Goal: Check status: Check status

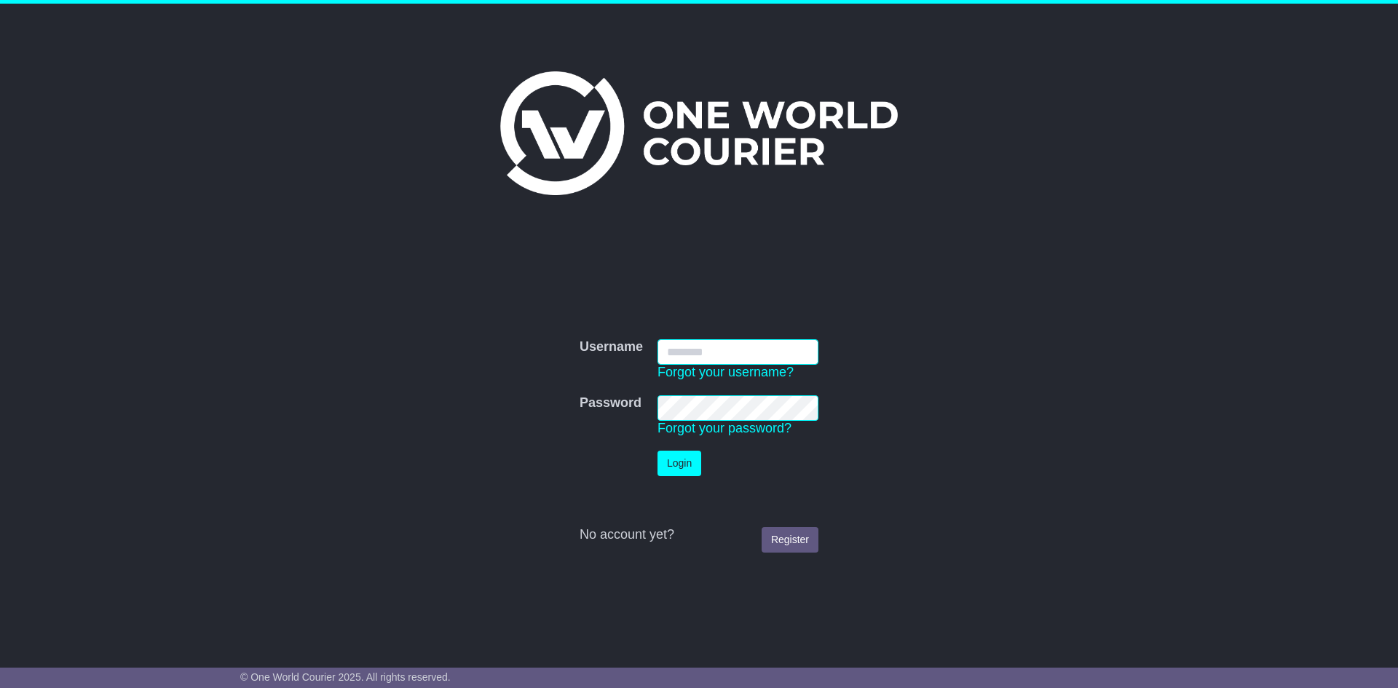
type input "**********"
click at [692, 460] on button "Login" at bounding box center [680, 463] width 44 height 25
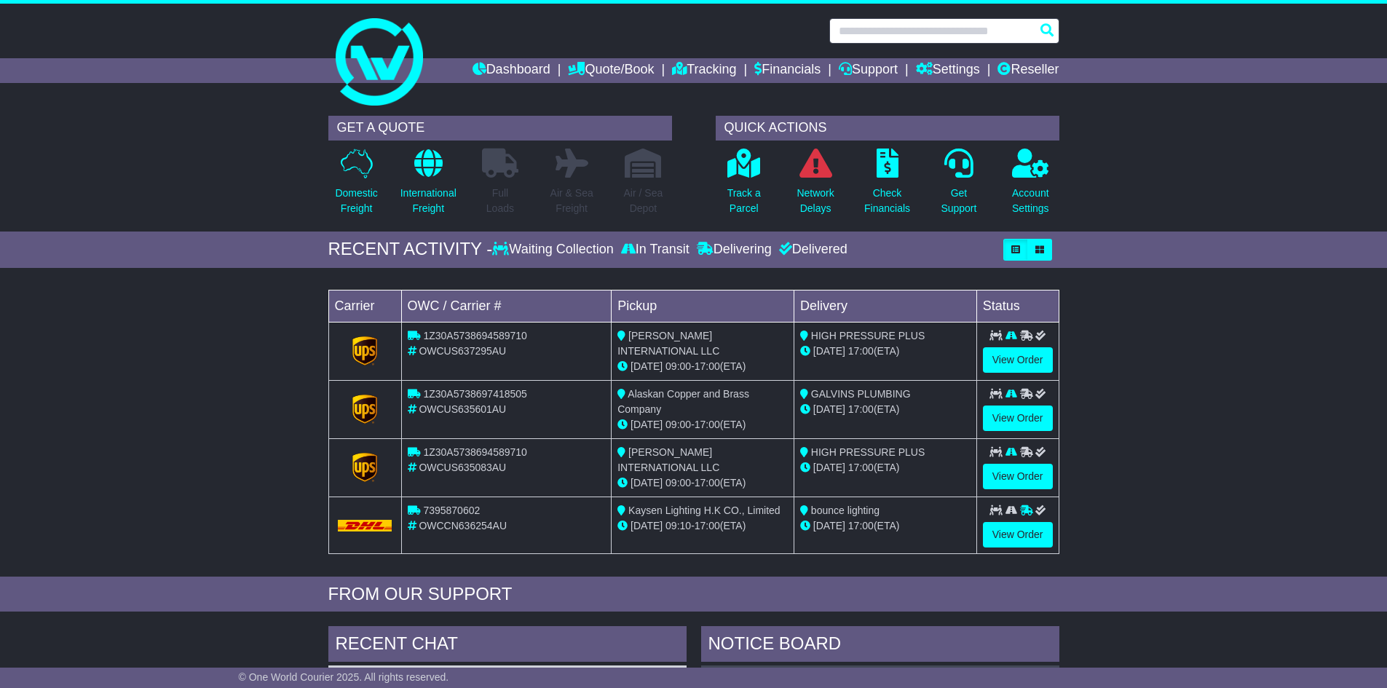
click at [966, 31] on input "text" at bounding box center [945, 30] width 230 height 25
paste input "**********"
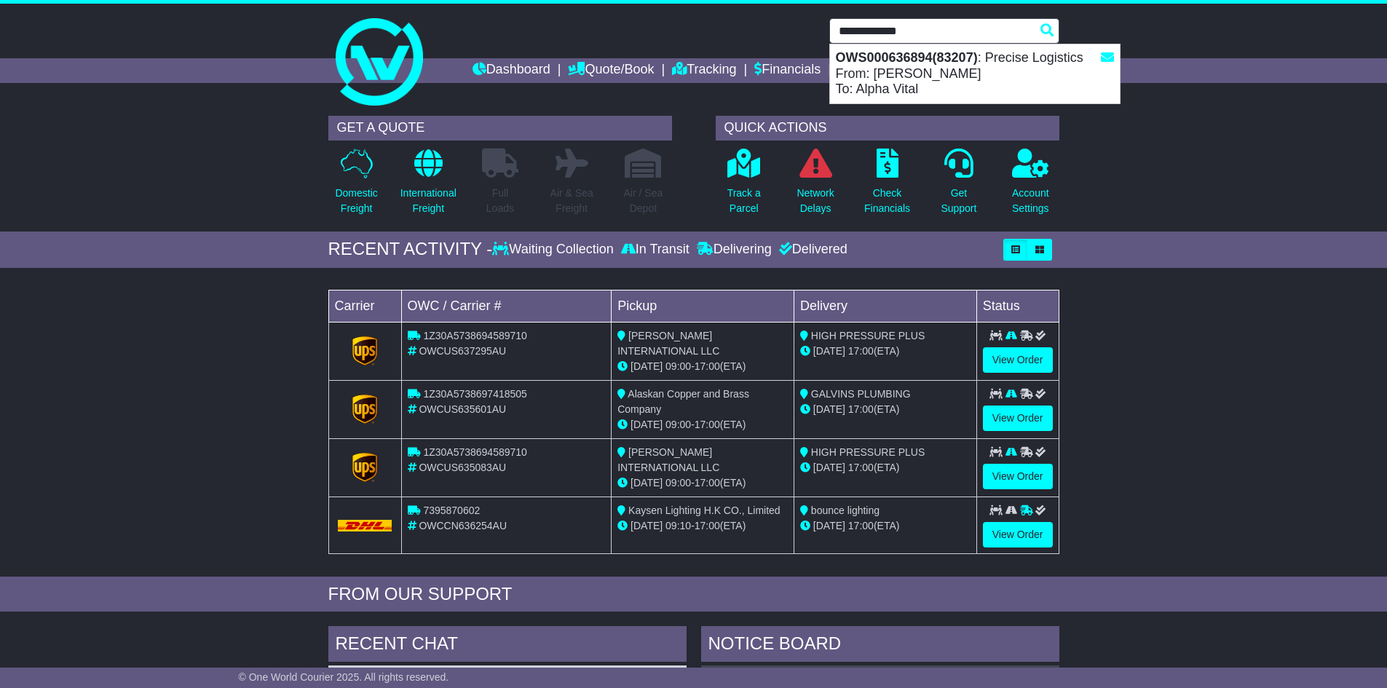
click at [975, 67] on div "OWS000636894(83207) : Precise Logistics From: HELEN HOANG To: Alpha Vital" at bounding box center [975, 73] width 290 height 59
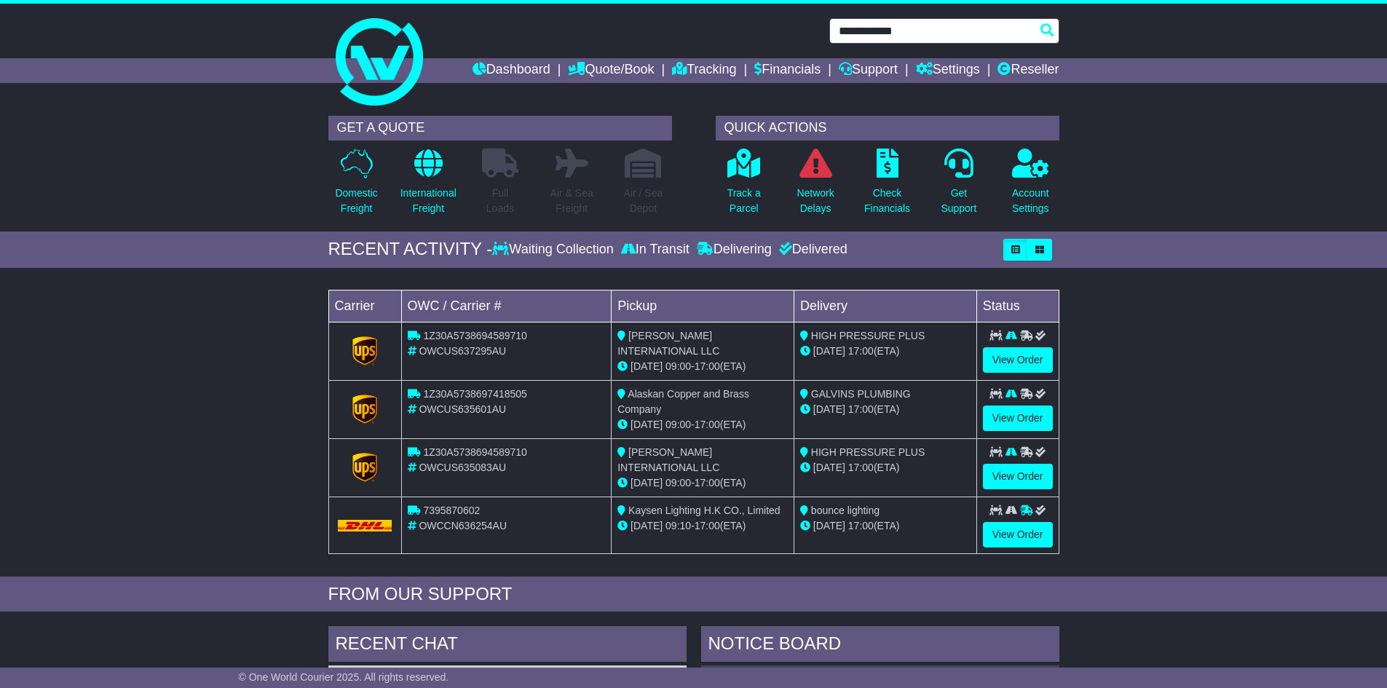
type input "**********"
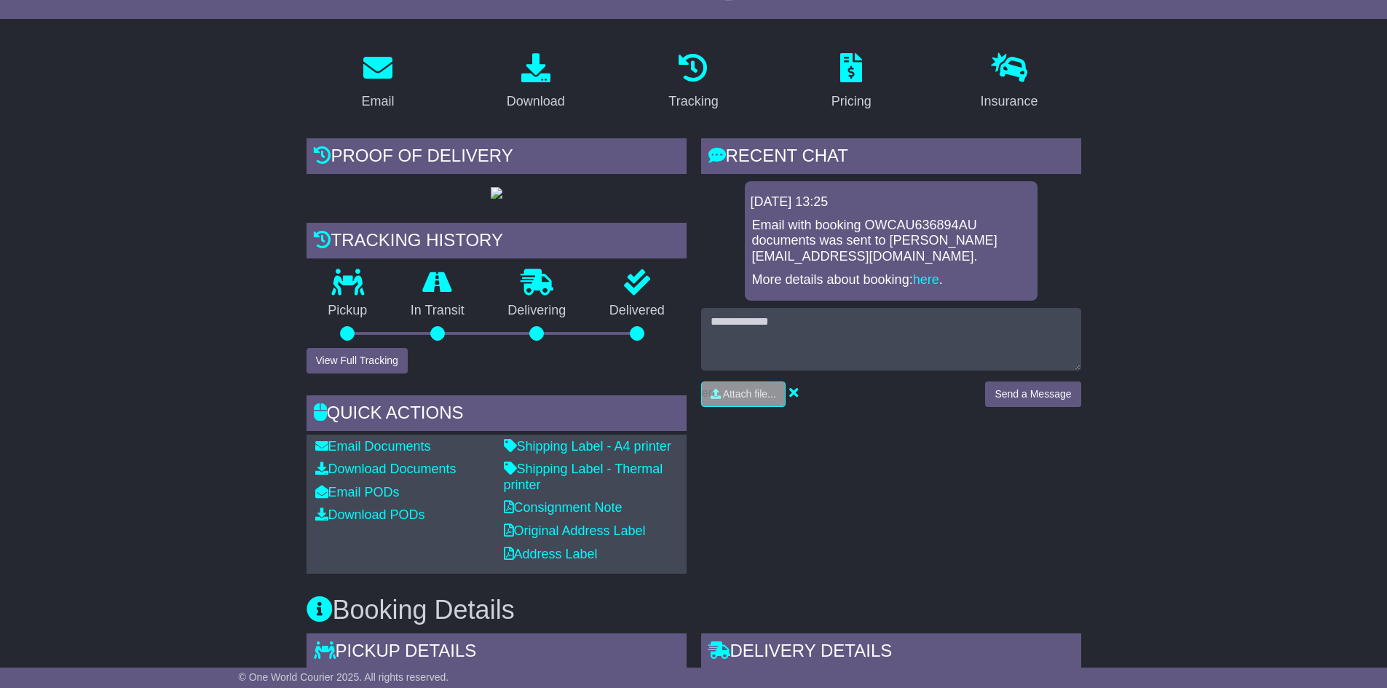
scroll to position [218, 0]
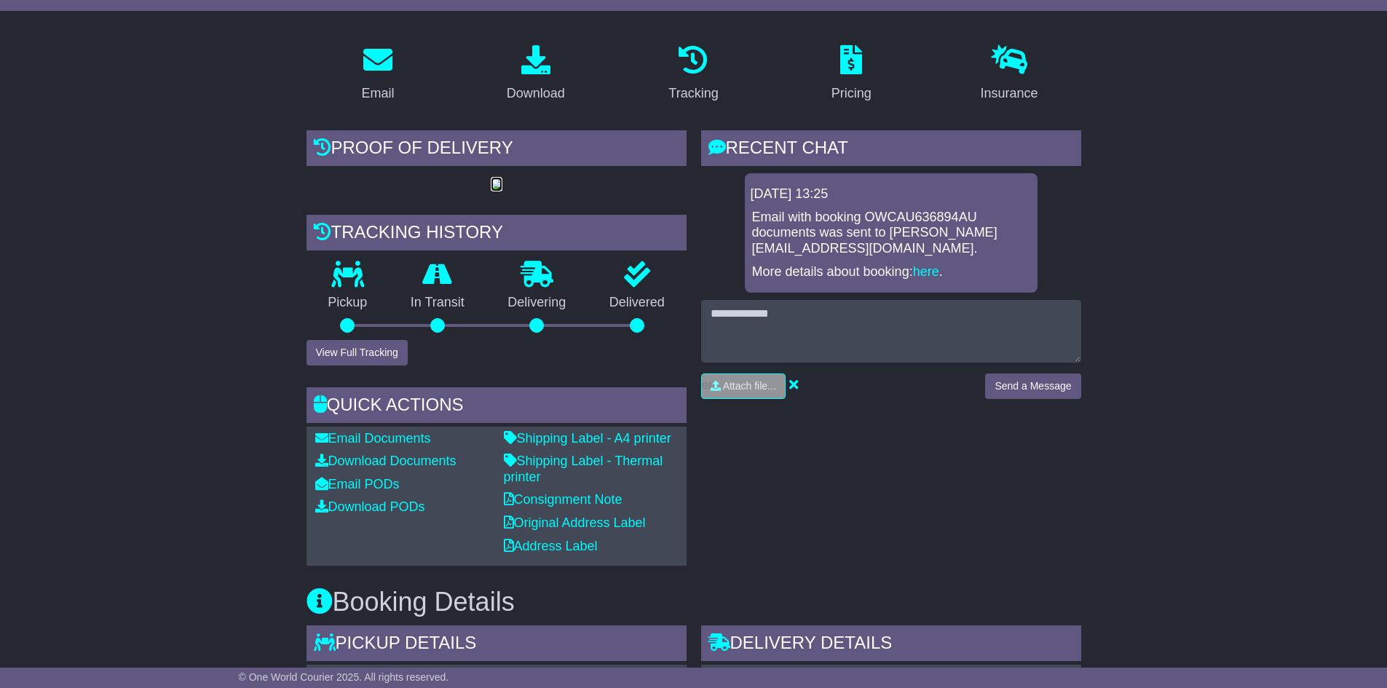
click at [493, 184] on img at bounding box center [497, 185] width 12 height 12
click at [379, 356] on button "View Full Tracking" at bounding box center [357, 352] width 101 height 25
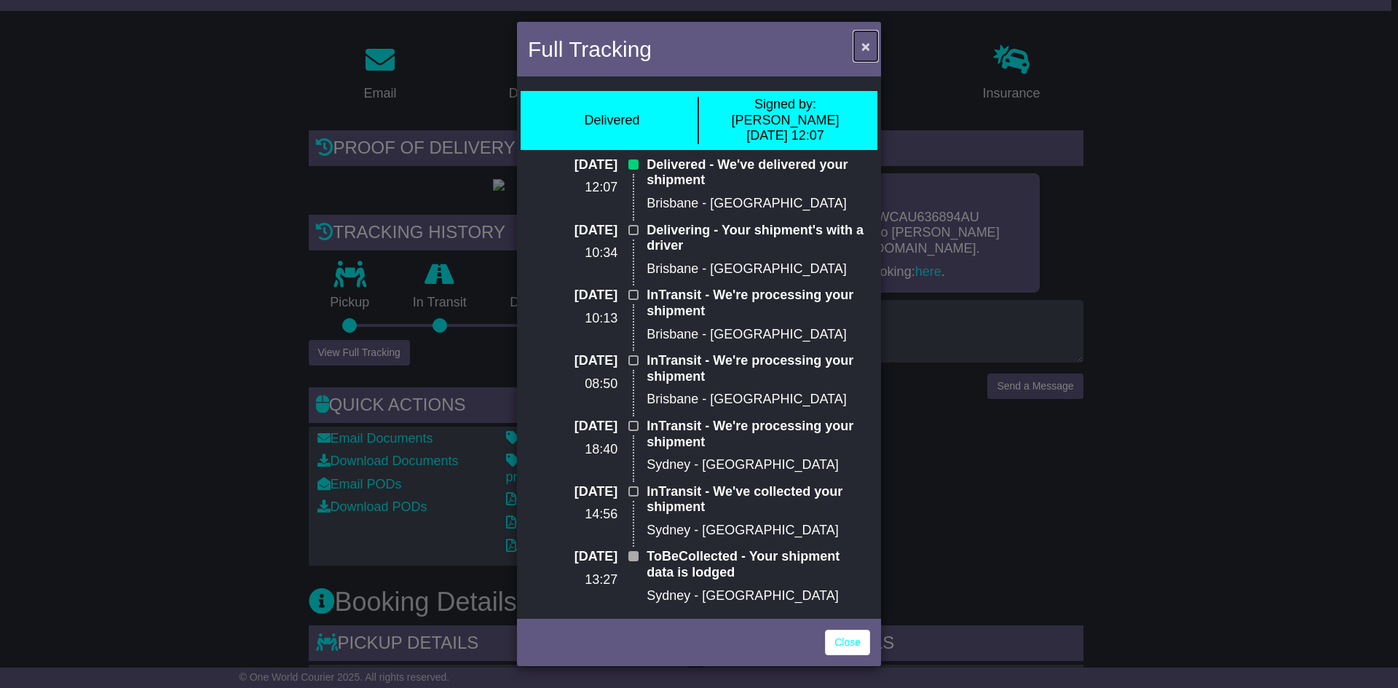
click at [862, 48] on span "×" at bounding box center [866, 46] width 9 height 17
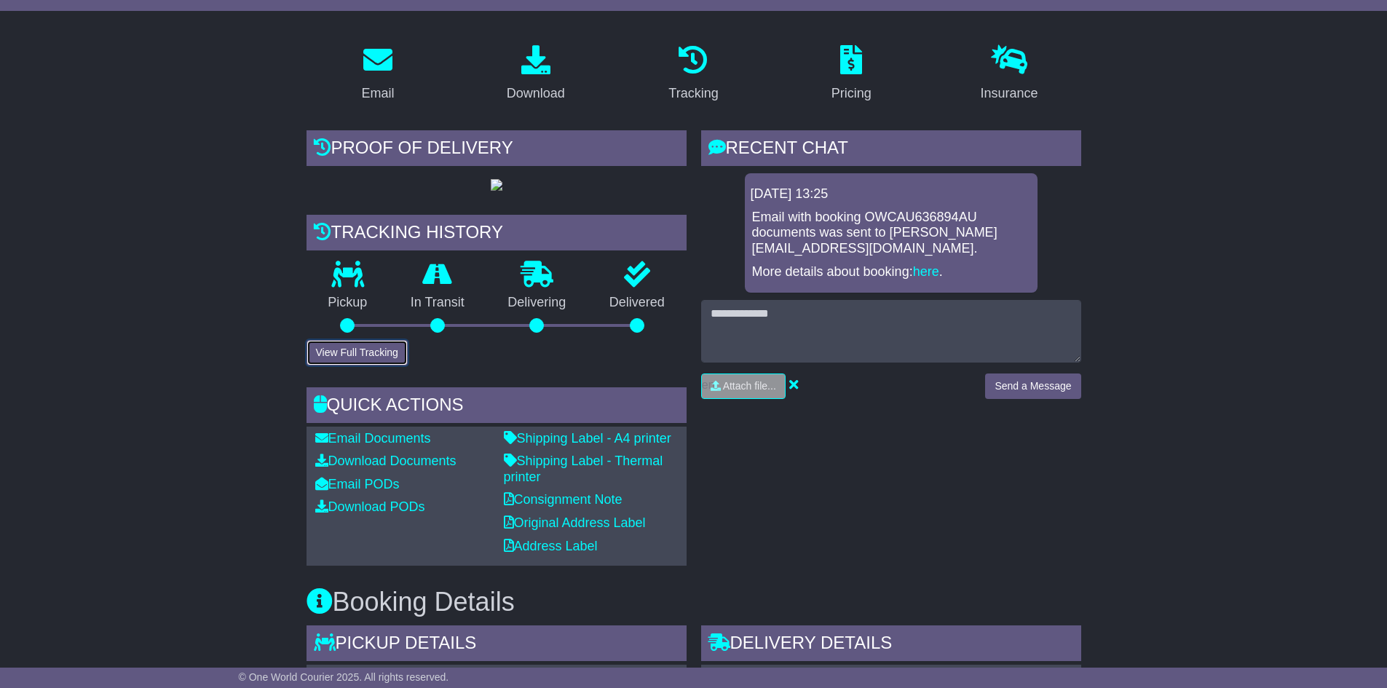
click at [352, 361] on button "View Full Tracking" at bounding box center [357, 352] width 101 height 25
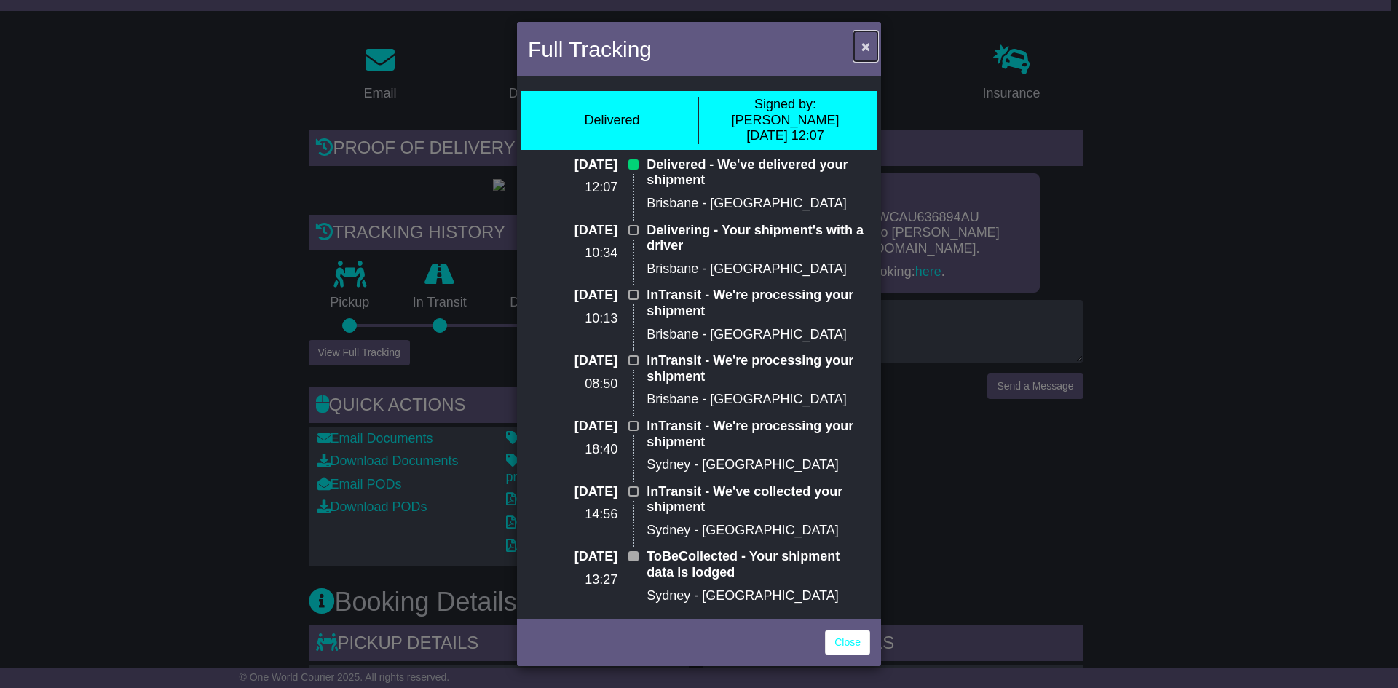
click at [867, 46] on span "×" at bounding box center [866, 46] width 9 height 17
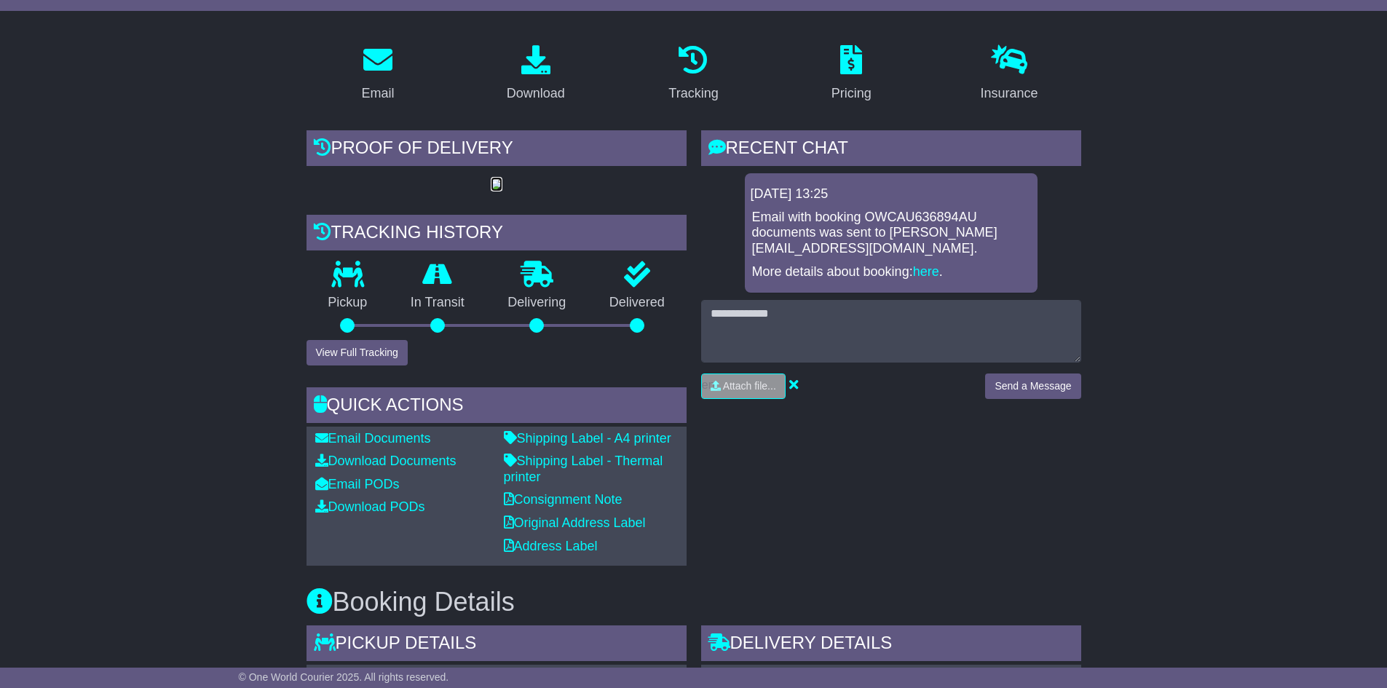
click at [501, 184] on img at bounding box center [497, 185] width 12 height 12
click at [508, 188] on div at bounding box center [497, 185] width 380 height 16
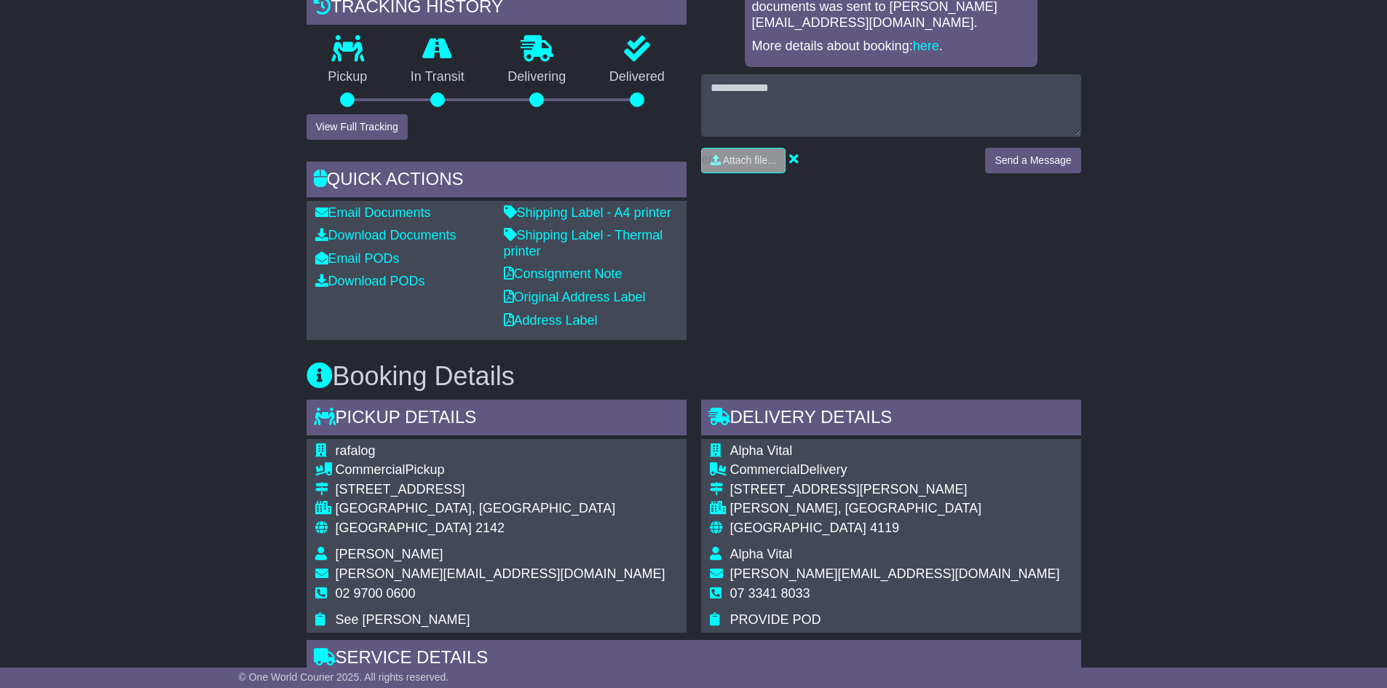
scroll to position [291, 0]
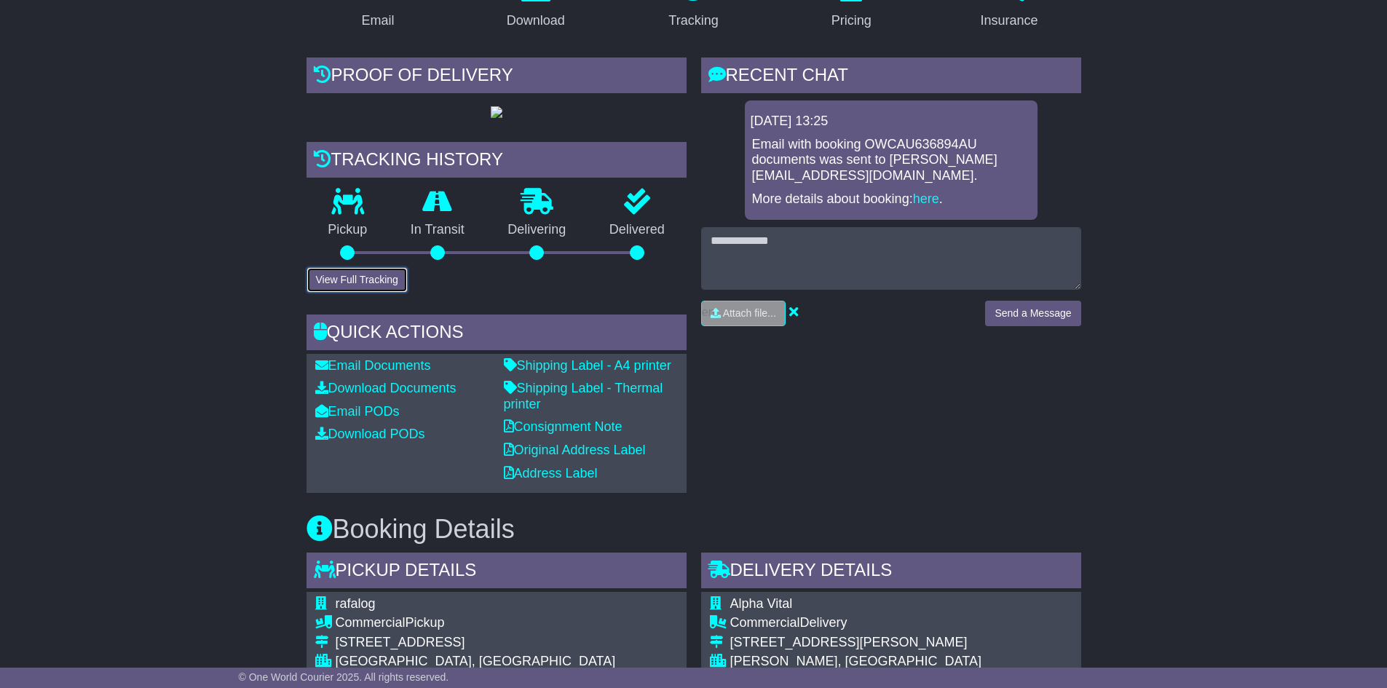
click at [369, 277] on button "View Full Tracking" at bounding box center [357, 279] width 101 height 25
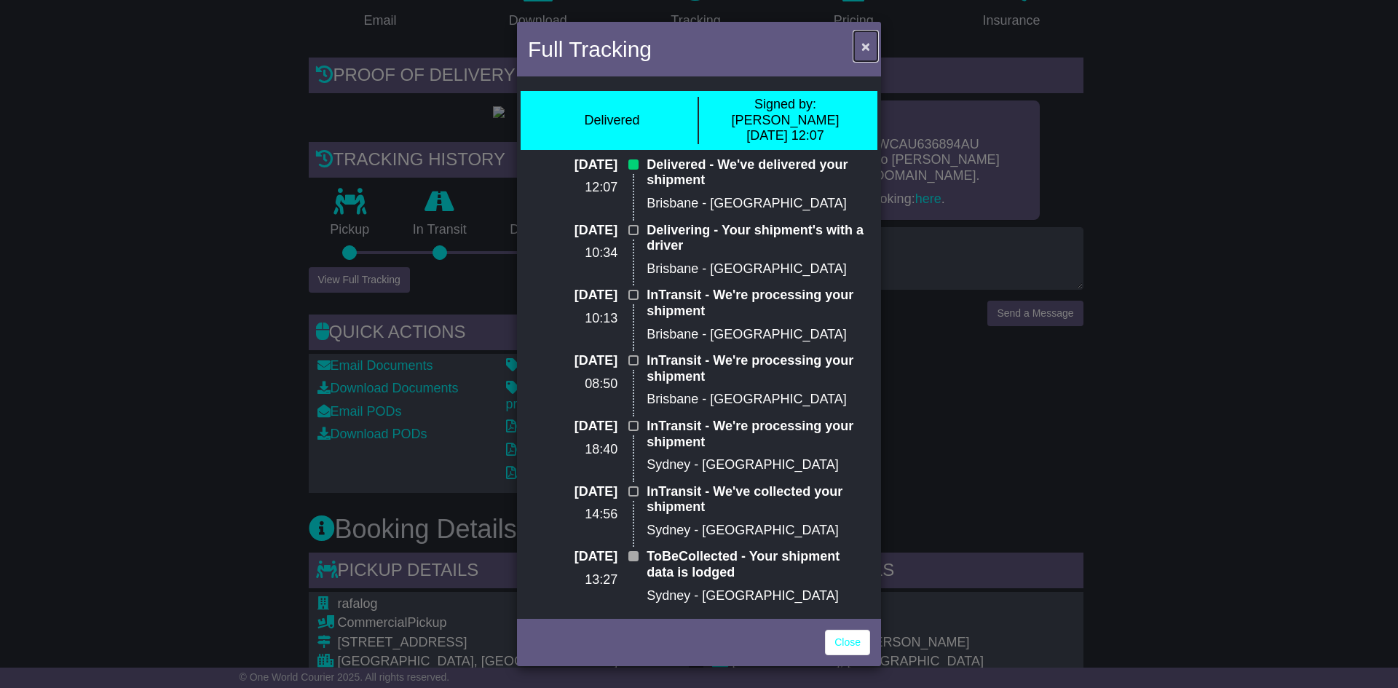
click at [867, 48] on span "×" at bounding box center [866, 46] width 9 height 17
